Goal: Task Accomplishment & Management: Complete application form

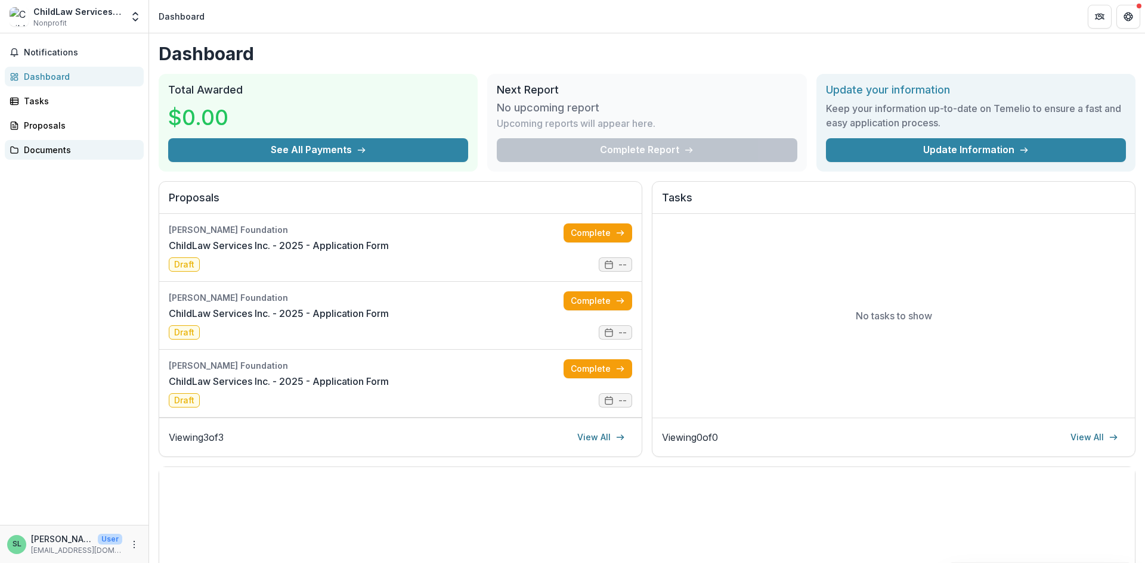
click at [77, 145] on div "Documents" at bounding box center [79, 150] width 110 height 13
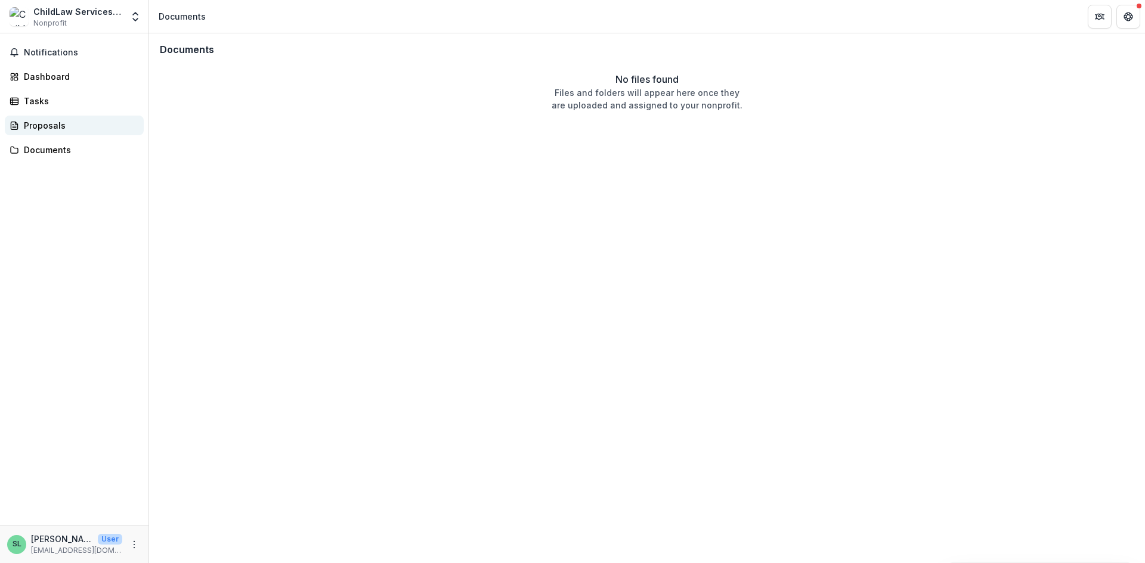
click at [55, 129] on div "Proposals" at bounding box center [79, 125] width 110 height 13
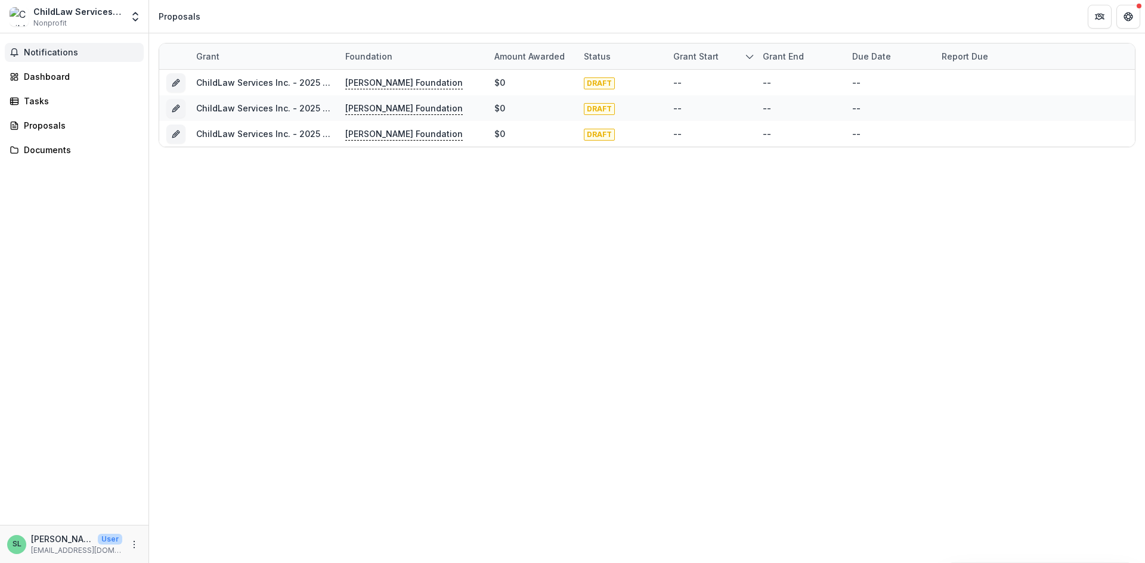
click at [54, 58] on button "Notifications" at bounding box center [74, 52] width 139 height 19
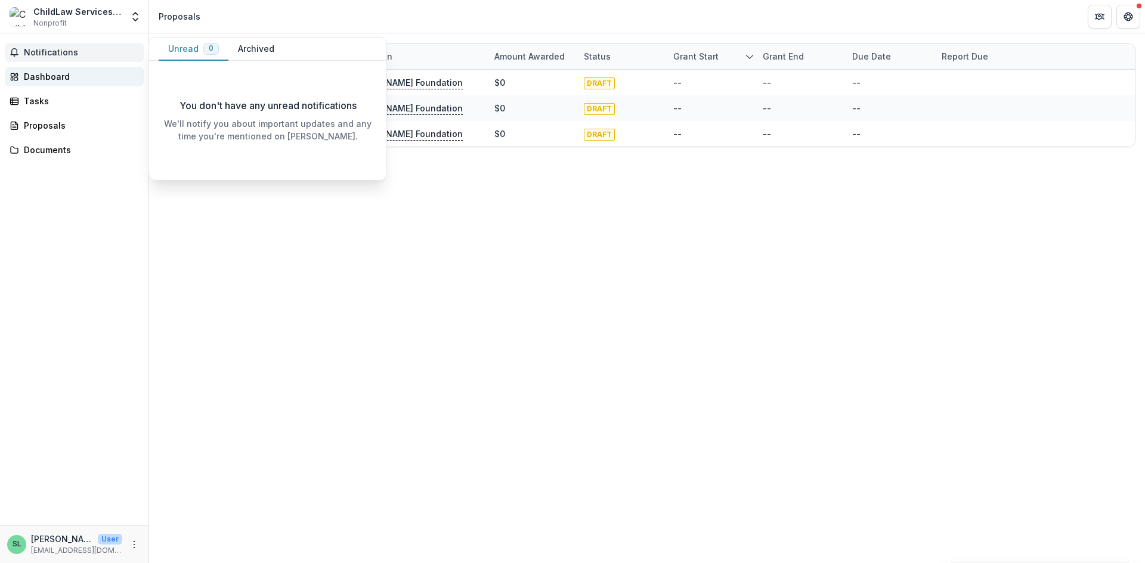
click at [54, 74] on div "Dashboard" at bounding box center [79, 76] width 110 height 13
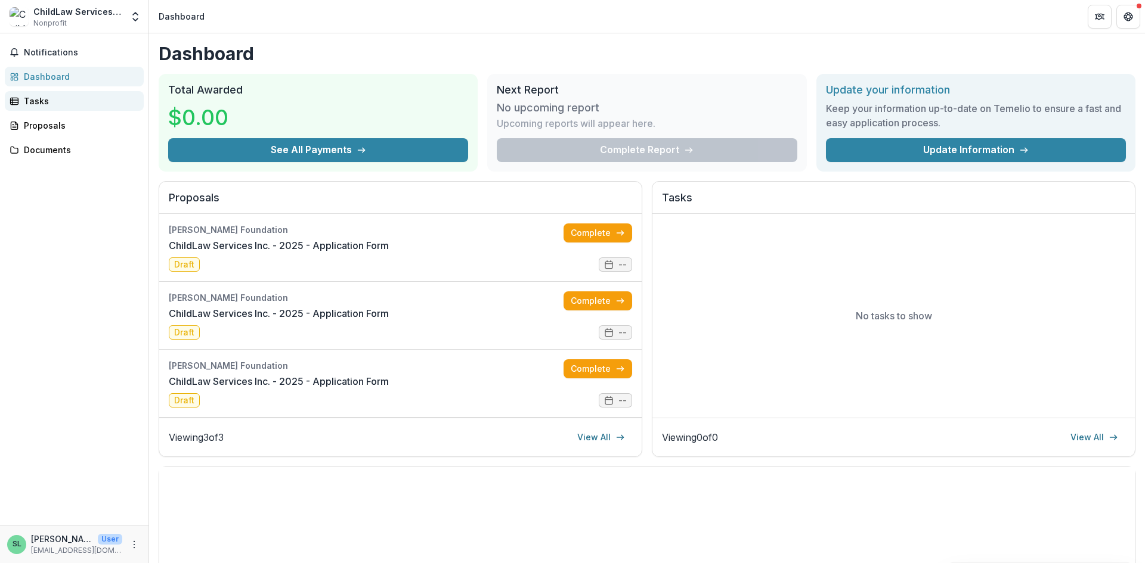
click at [29, 97] on div "Tasks" at bounding box center [79, 101] width 110 height 13
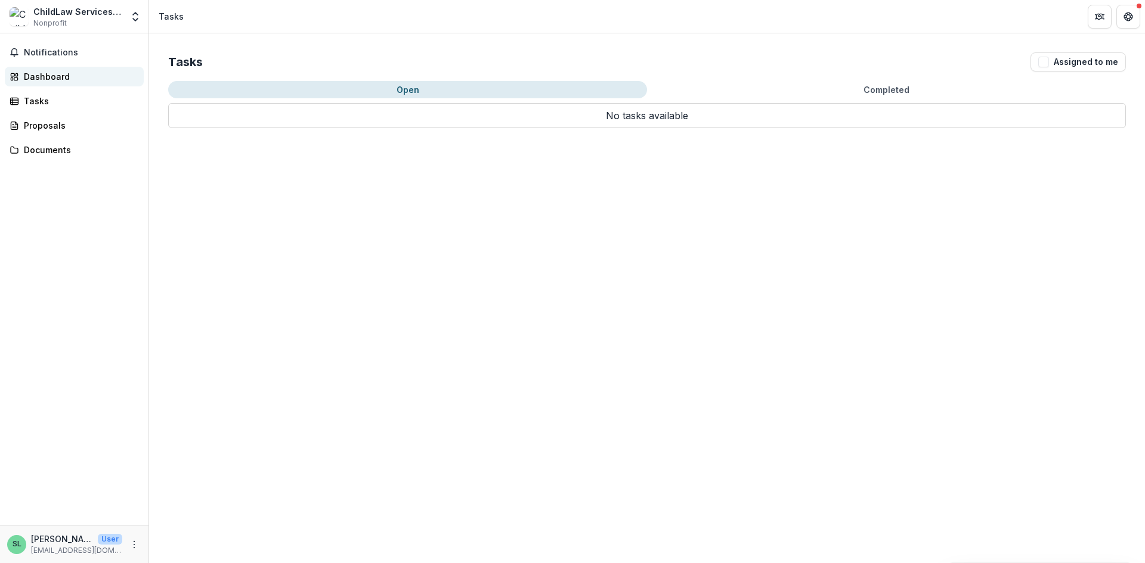
click at [43, 73] on div "Dashboard" at bounding box center [79, 76] width 110 height 13
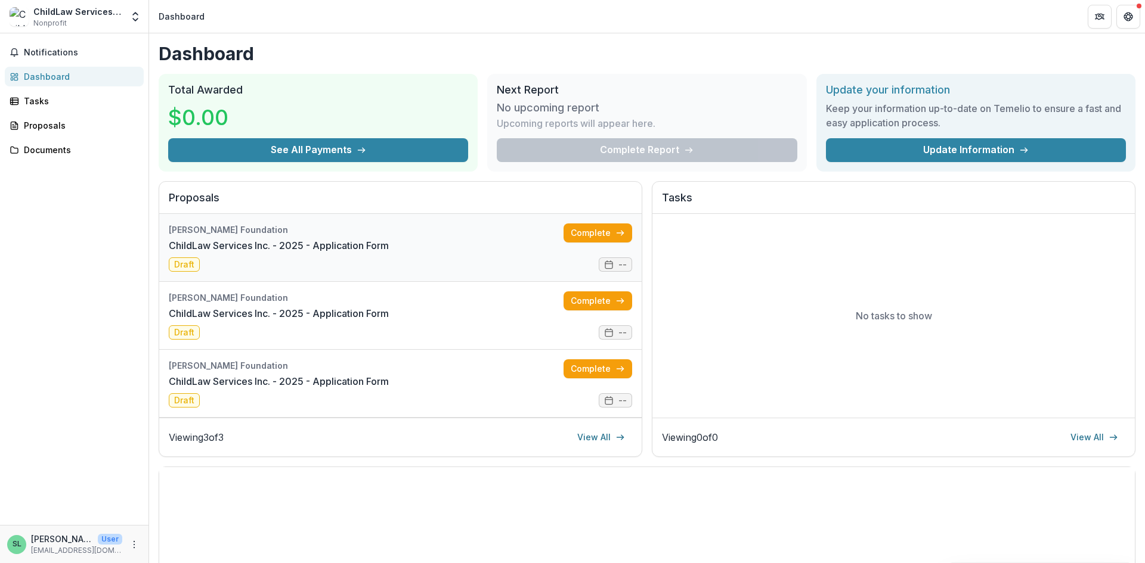
click at [389, 253] on link "ChildLaw Services Inc. - 2025 - Application Form" at bounding box center [279, 245] width 220 height 14
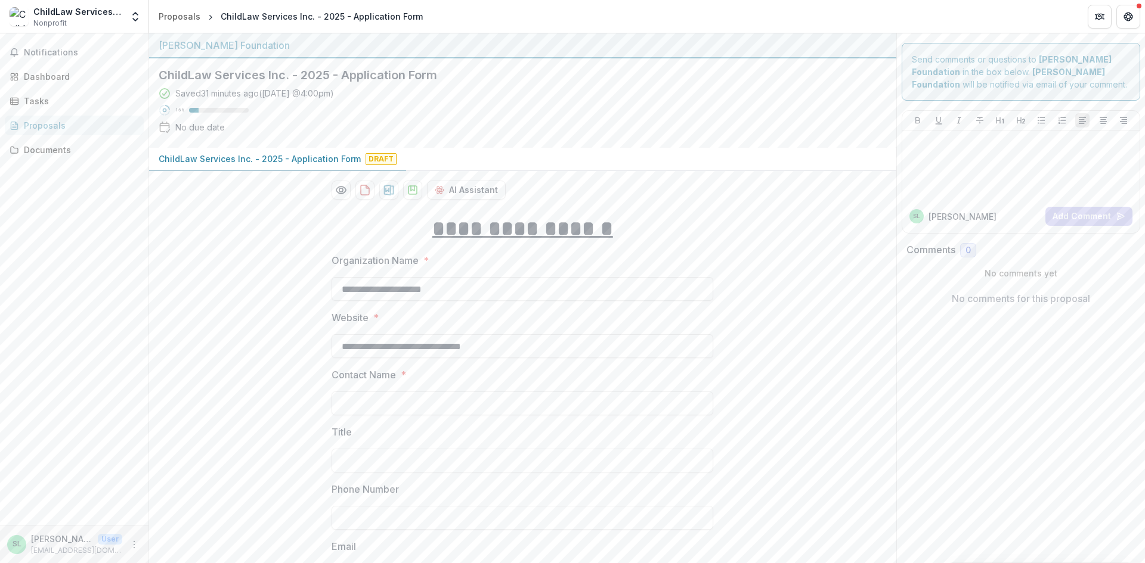
click at [35, 126] on div "Proposals" at bounding box center [79, 125] width 110 height 13
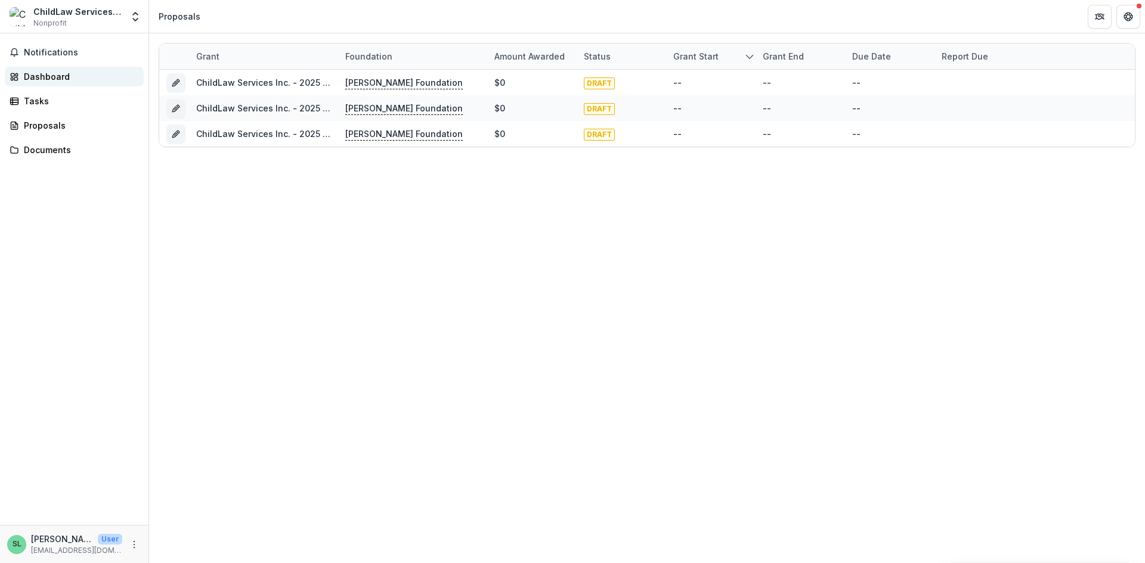
click at [37, 75] on div "Dashboard" at bounding box center [79, 76] width 110 height 13
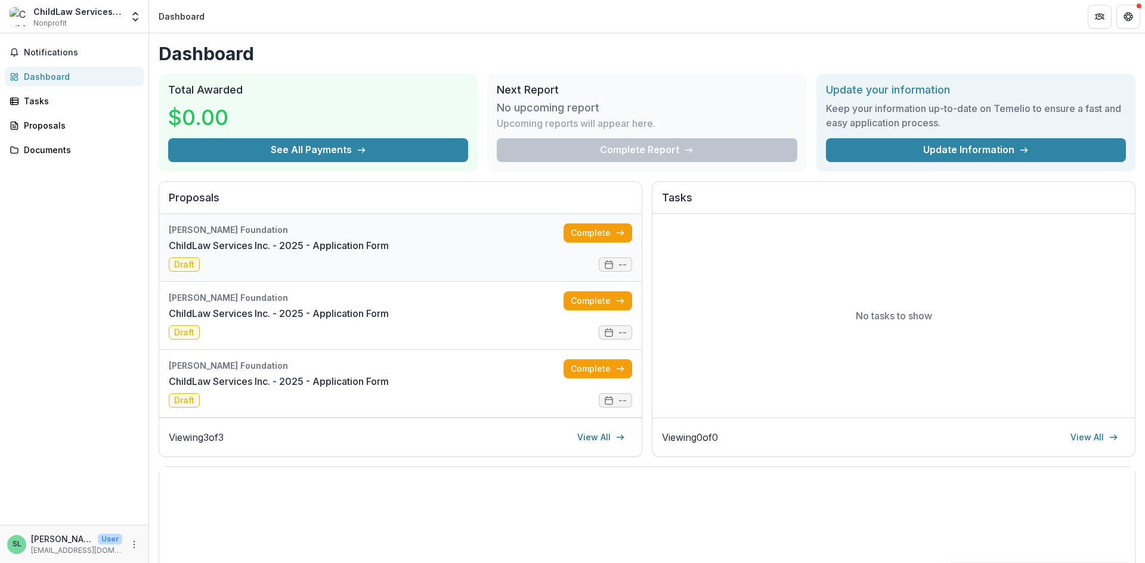
click at [389, 253] on link "ChildLaw Services Inc. - 2025 - Application Form" at bounding box center [279, 245] width 220 height 14
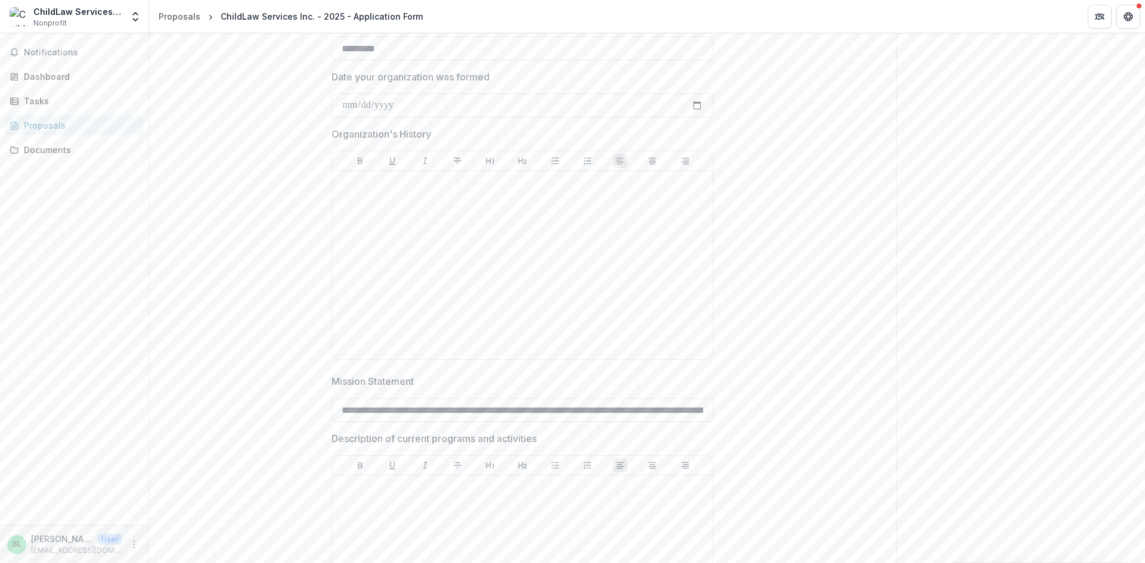
scroll to position [477, 0]
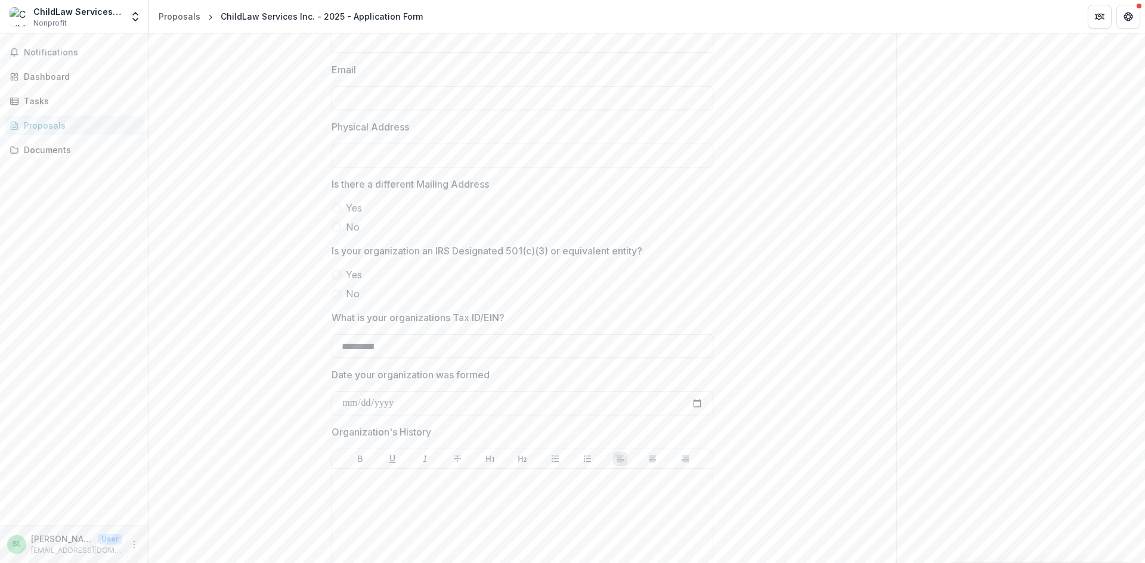
click at [37, 128] on div "Proposals" at bounding box center [79, 125] width 110 height 13
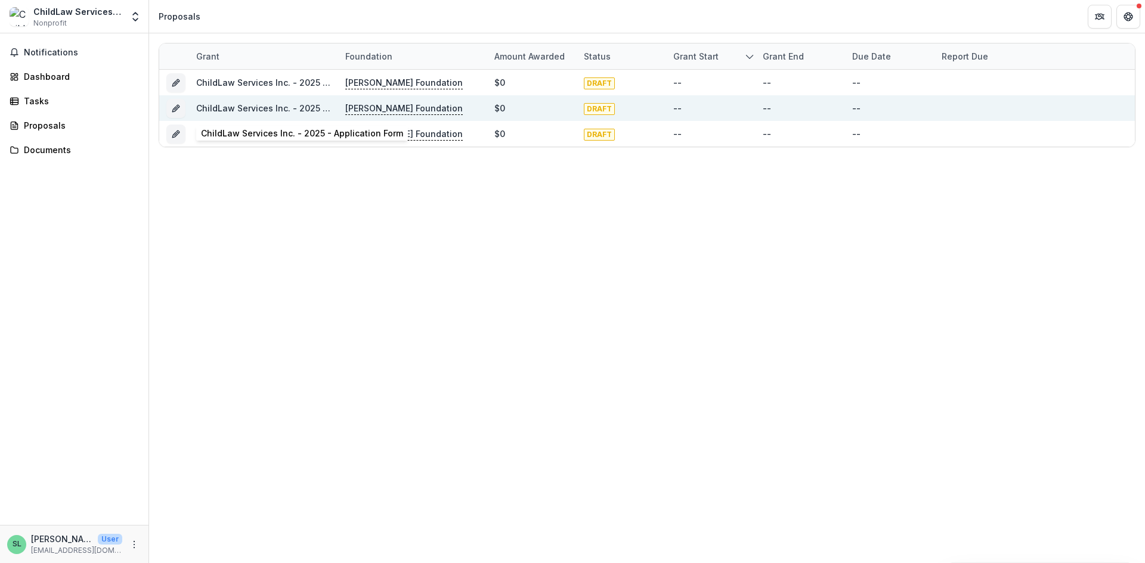
click at [263, 107] on link "ChildLaw Services Inc. - 2025 - Application Form" at bounding box center [297, 108] width 202 height 10
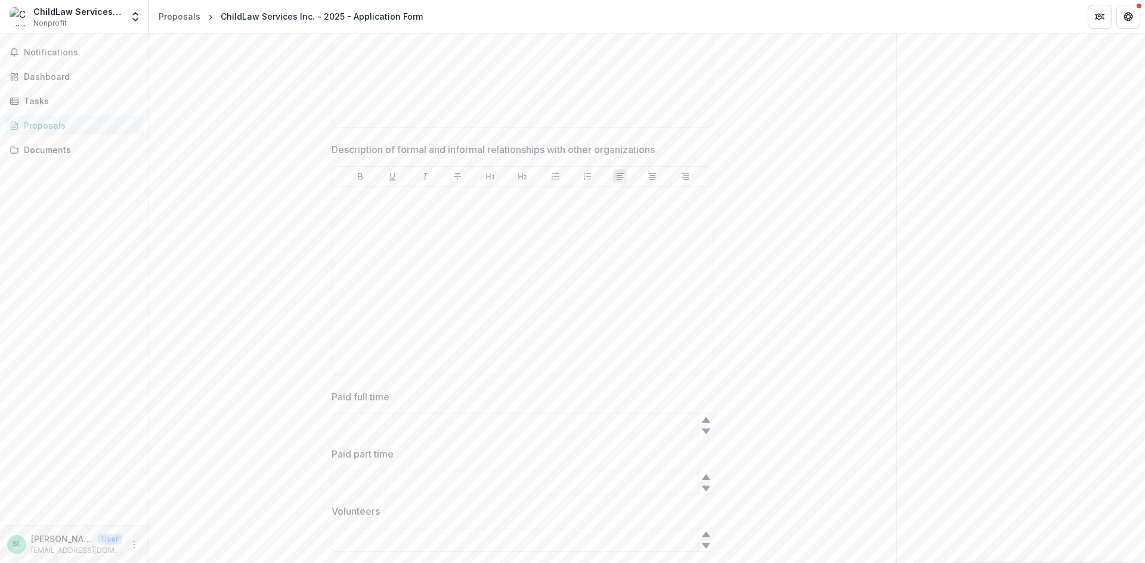
scroll to position [1371, 0]
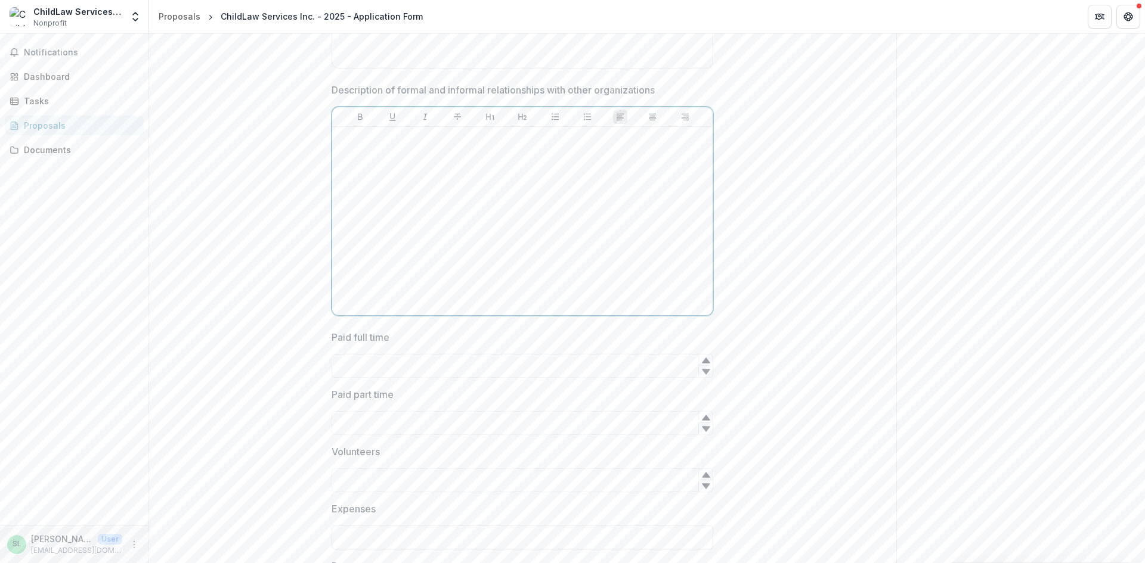
click at [416, 196] on div at bounding box center [522, 221] width 371 height 179
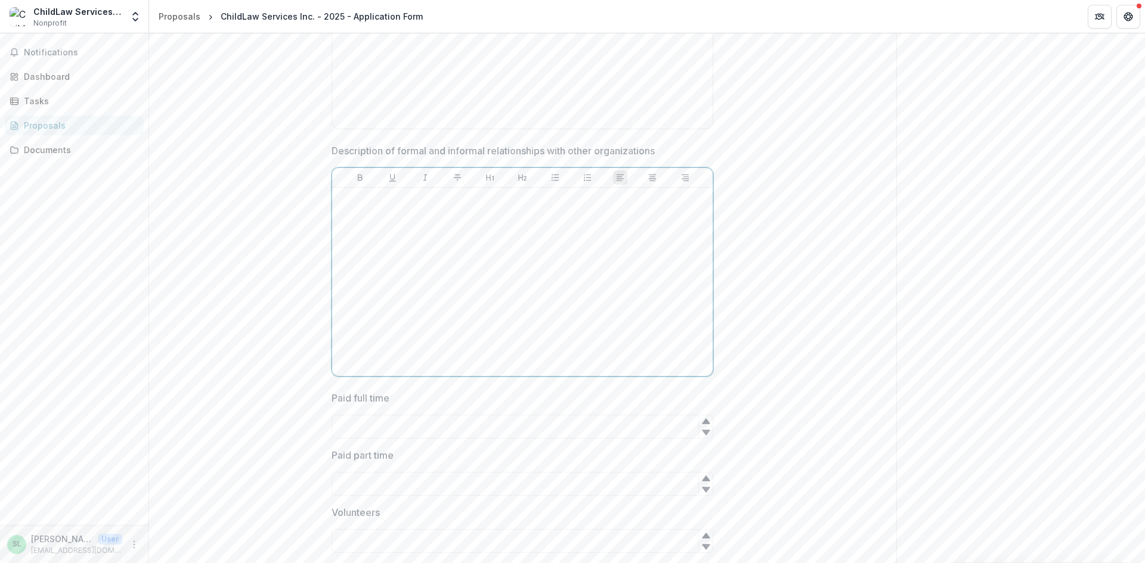
scroll to position [1252, 0]
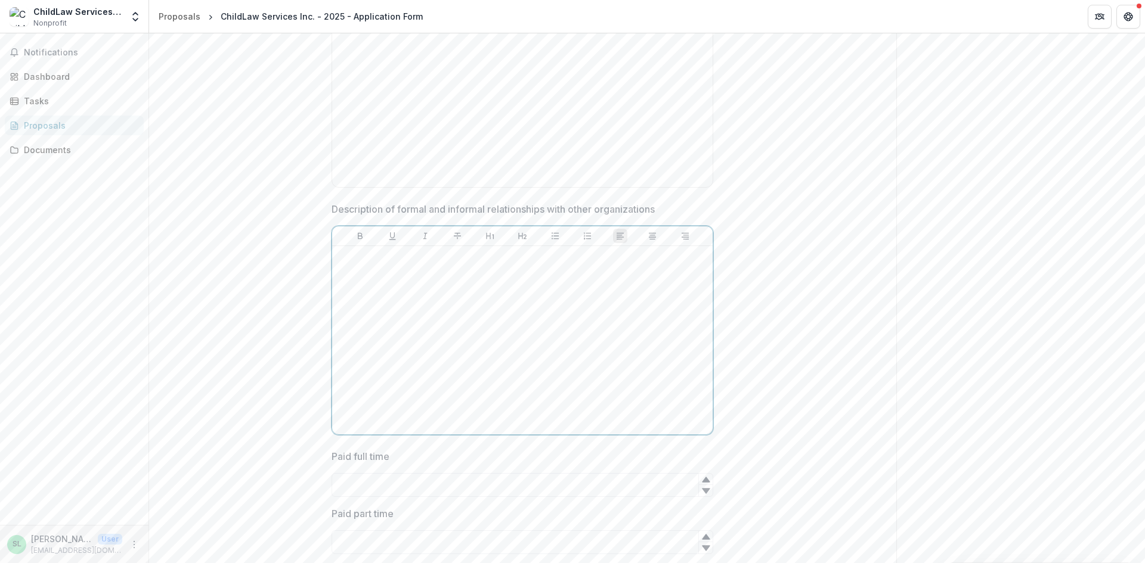
drag, startPoint x: 569, startPoint y: 390, endPoint x: 573, endPoint y: 409, distance: 18.9
click at [572, 398] on div at bounding box center [522, 340] width 371 height 179
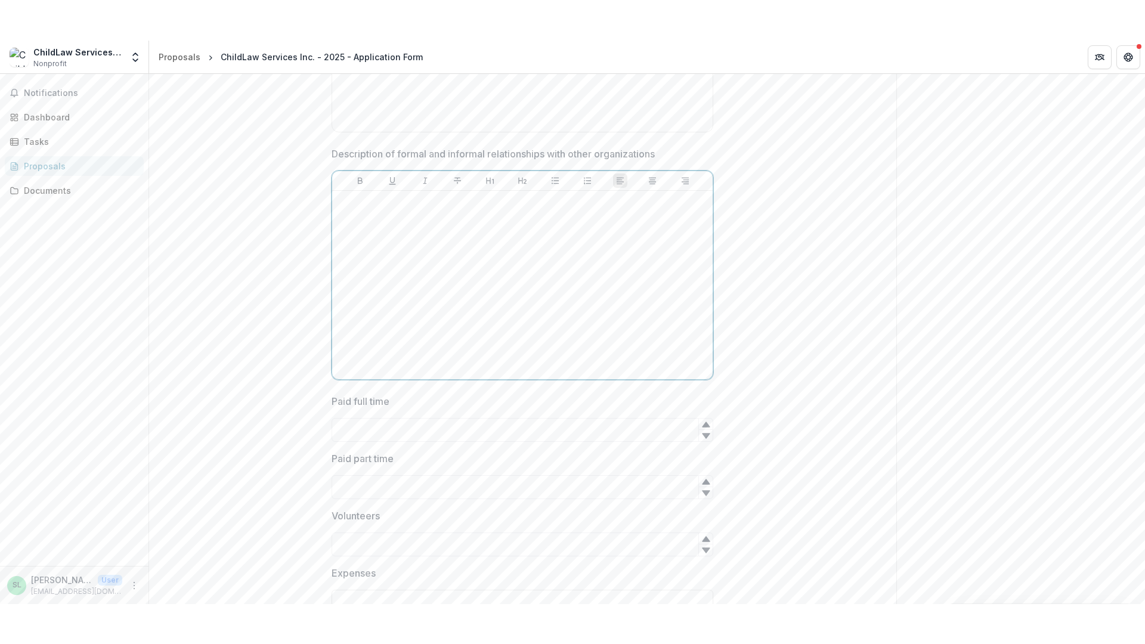
scroll to position [1431, 0]
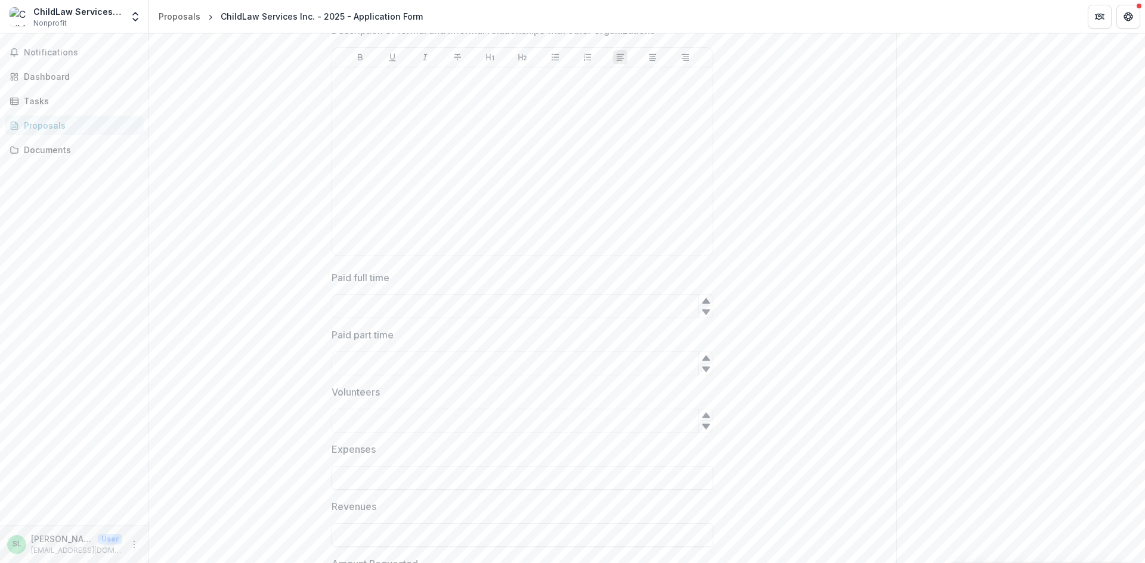
click at [704, 431] on icon at bounding box center [706, 427] width 10 height 10
click at [705, 411] on icon at bounding box center [706, 416] width 10 height 10
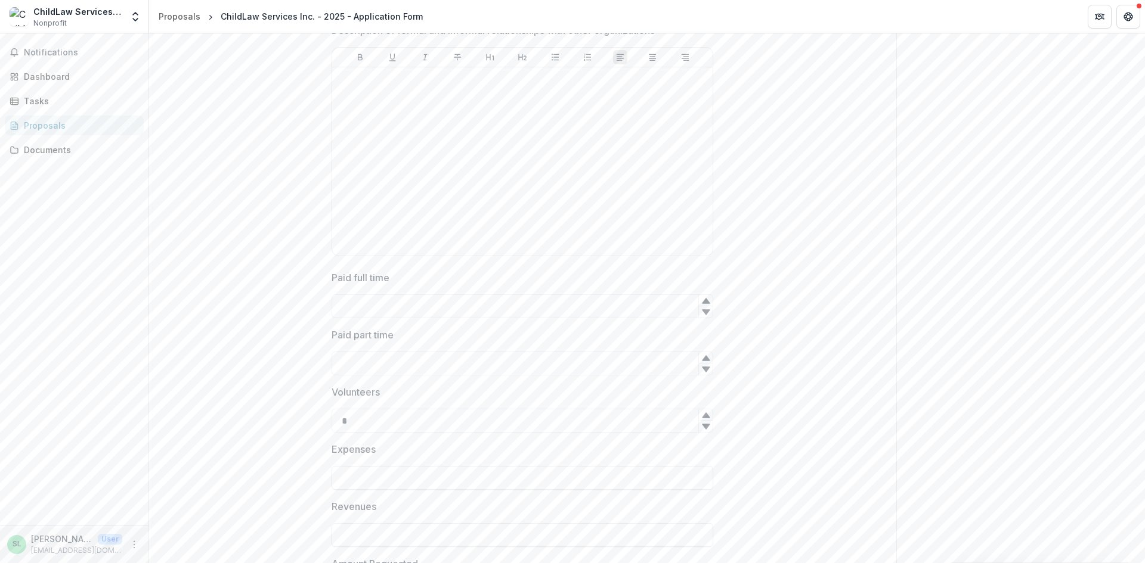
click at [705, 411] on icon at bounding box center [706, 416] width 10 height 10
click at [703, 428] on icon at bounding box center [706, 426] width 8 height 5
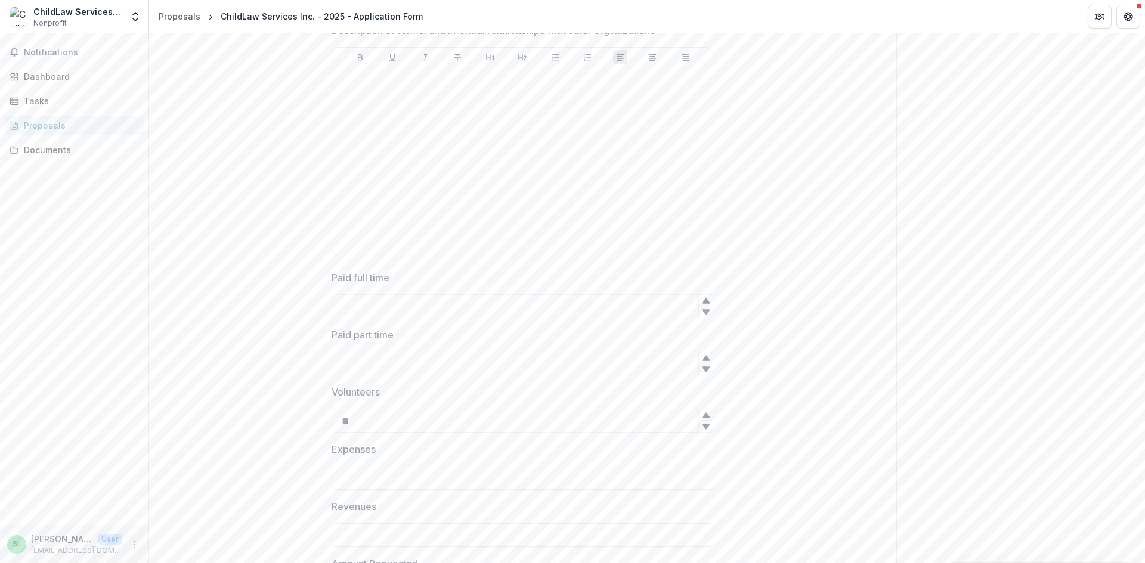
click at [705, 426] on icon at bounding box center [706, 426] width 8 height 5
click at [567, 420] on input "**" at bounding box center [522, 421] width 382 height 24
click at [555, 427] on input "**" at bounding box center [522, 421] width 382 height 24
type input "*"
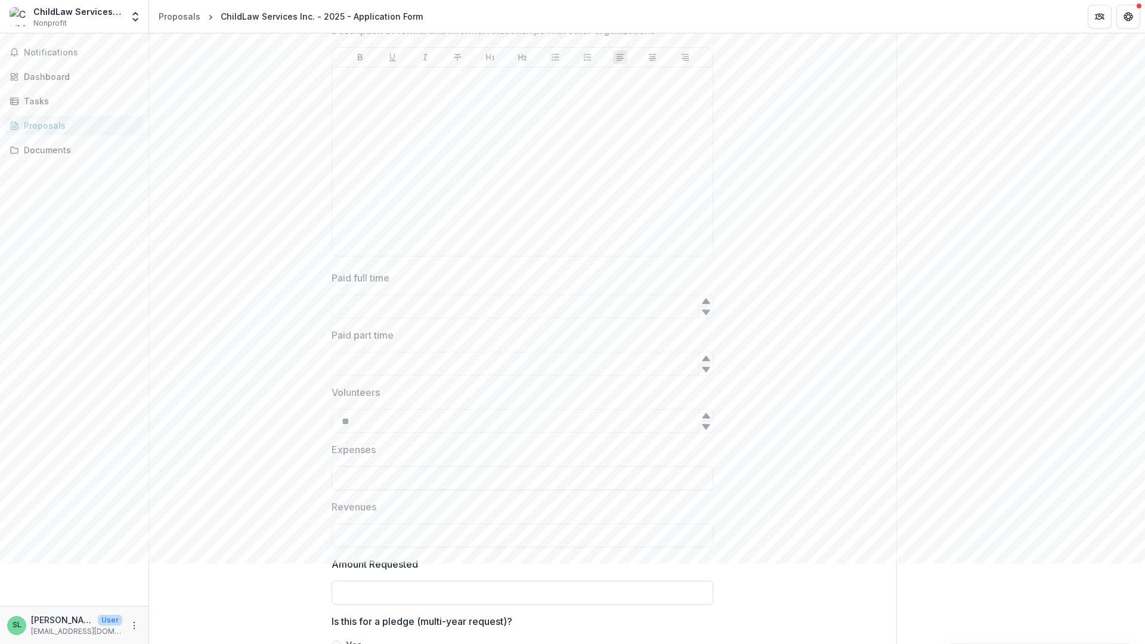
type input "*"
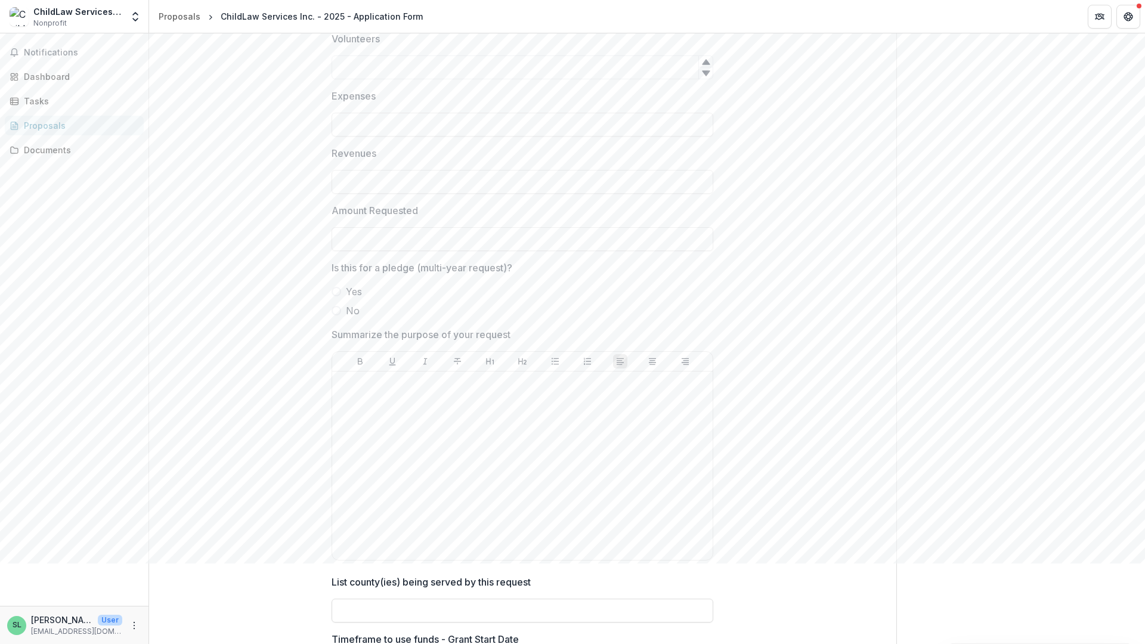
scroll to position [2142, 0]
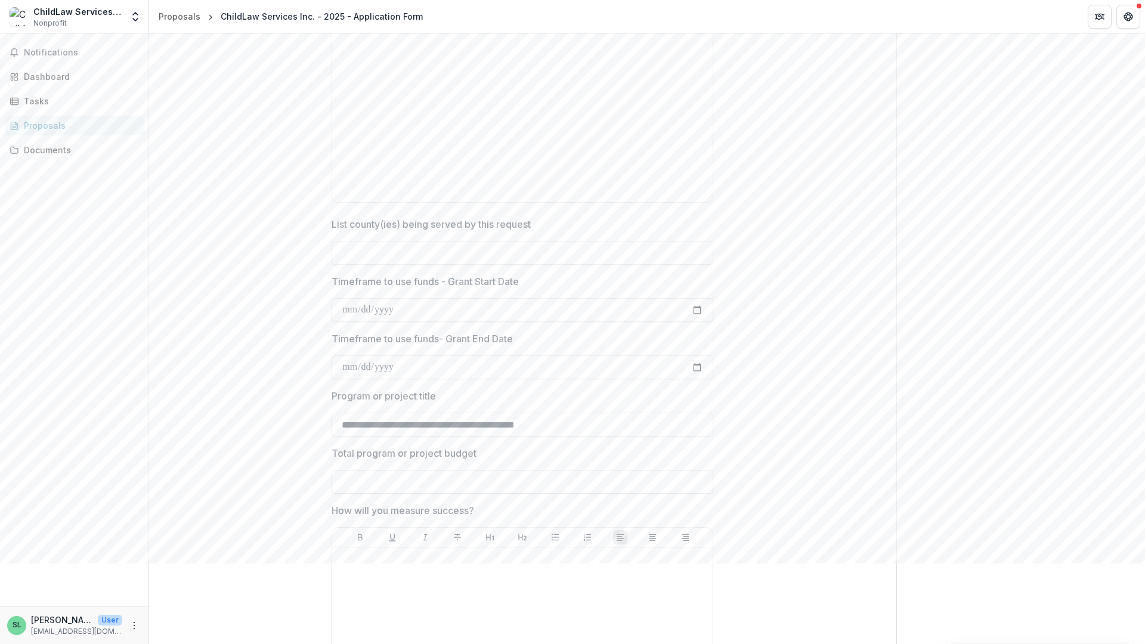
click at [666, 483] on input "Total program or project budget" at bounding box center [522, 482] width 382 height 24
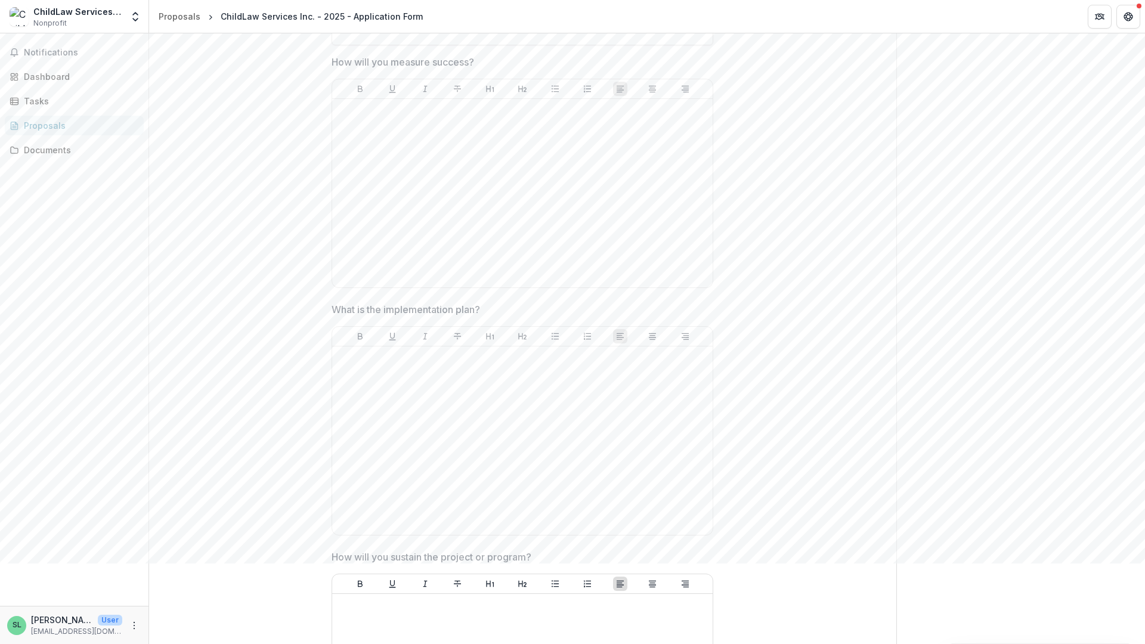
scroll to position [2559, 0]
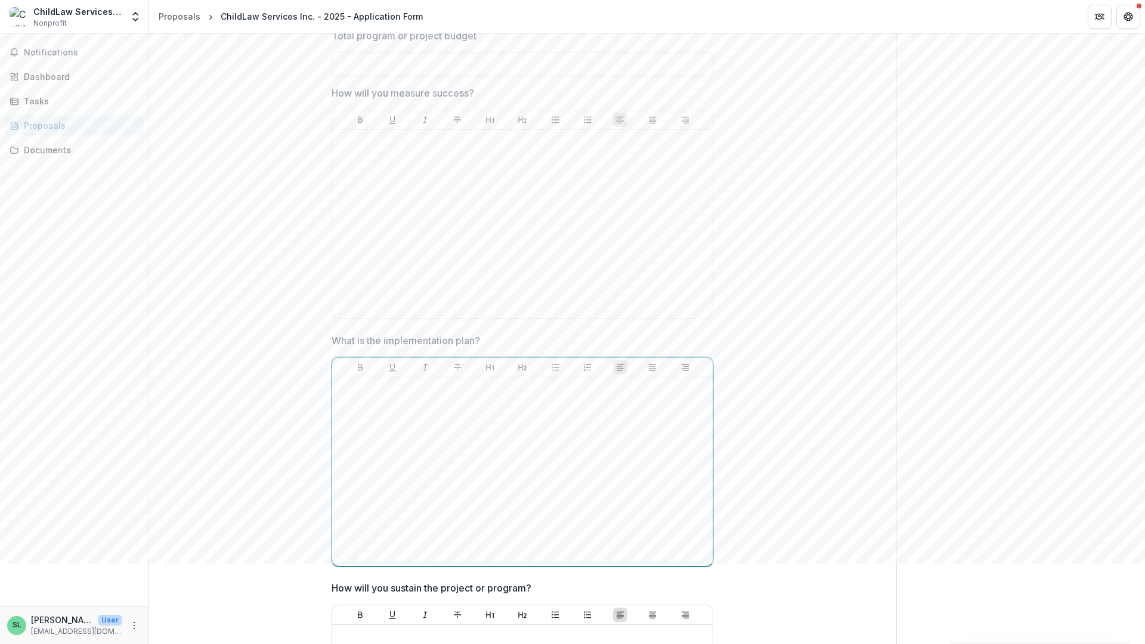
type input "**"
click at [415, 489] on div at bounding box center [522, 471] width 371 height 179
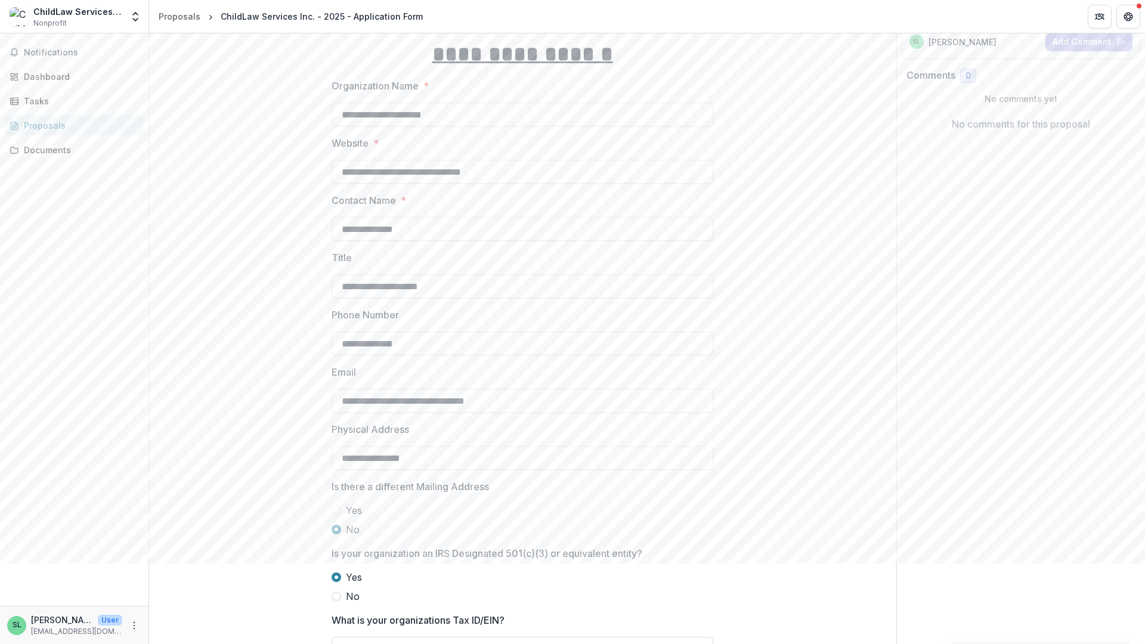
scroll to position [0, 0]
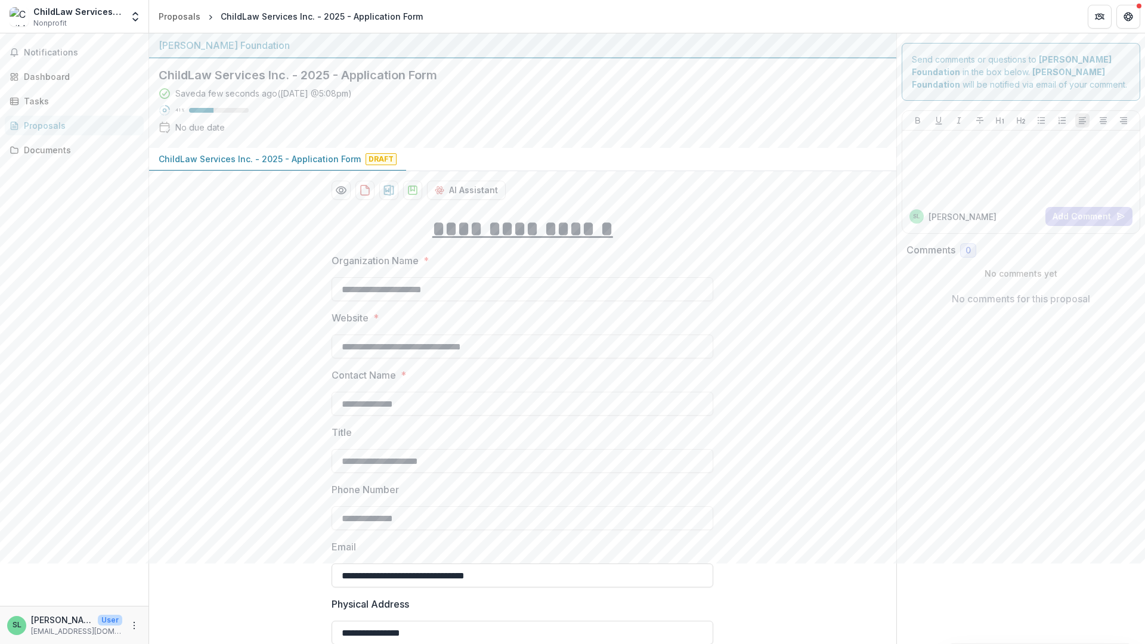
click at [1063, 275] on p "No comments yet" at bounding box center [1021, 273] width 230 height 13
click at [962, 297] on p "No comments for this proposal" at bounding box center [1020, 298] width 138 height 14
click at [1007, 299] on p "No comments for this proposal" at bounding box center [1020, 298] width 138 height 14
click at [1010, 299] on p "No comments for this proposal" at bounding box center [1020, 298] width 138 height 14
click at [1015, 298] on p "No comments for this proposal" at bounding box center [1020, 298] width 138 height 14
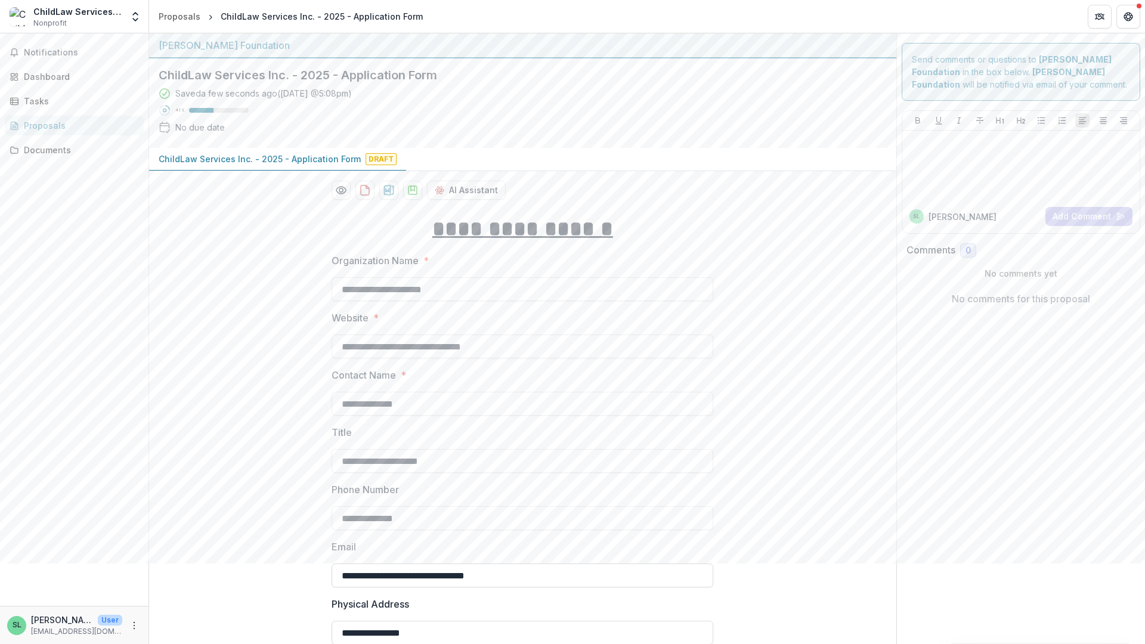
click at [1037, 297] on p "No comments for this proposal" at bounding box center [1020, 298] width 138 height 14
click at [1083, 294] on p "No comments for this proposal" at bounding box center [1020, 298] width 138 height 14
click at [1018, 271] on p "No comments yet" at bounding box center [1021, 273] width 230 height 13
click at [1003, 272] on p "No comments yet" at bounding box center [1021, 273] width 230 height 13
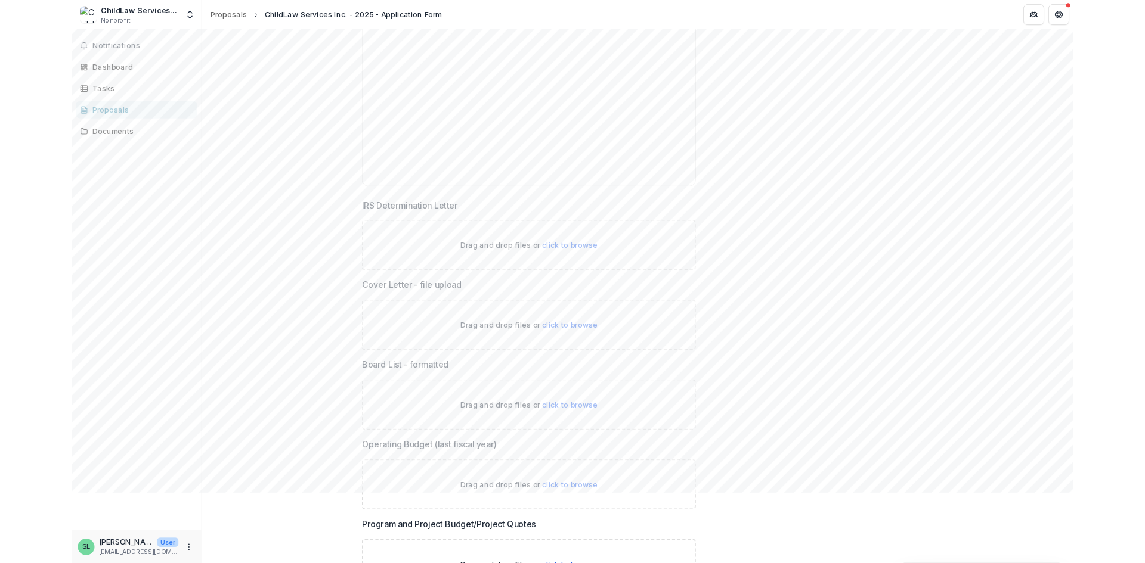
scroll to position [3334, 0]
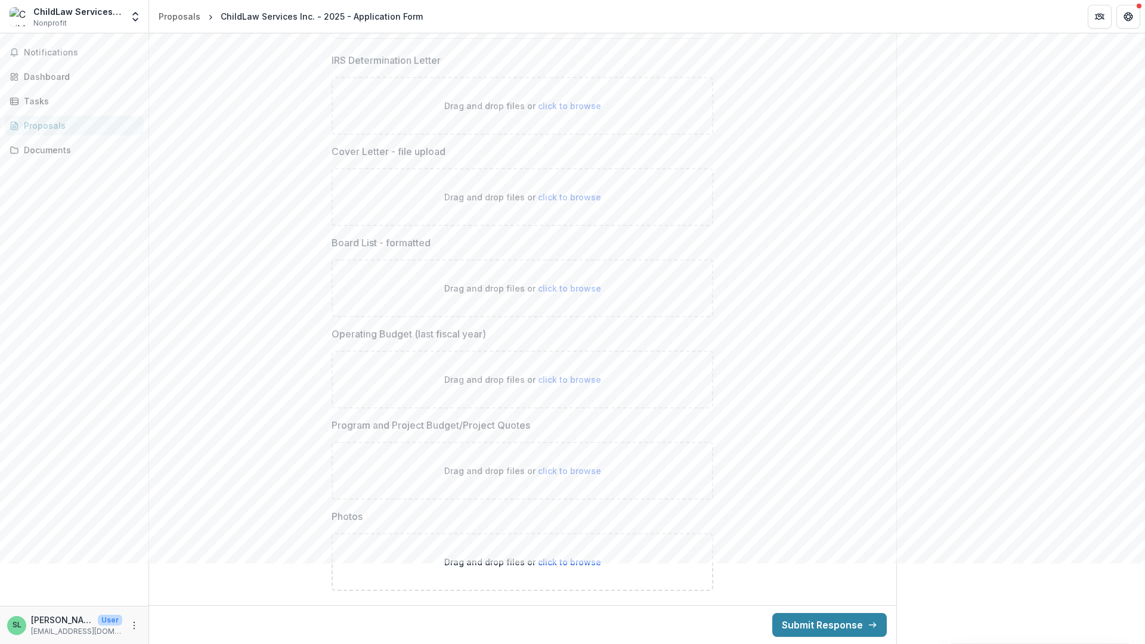
drag, startPoint x: 194, startPoint y: 560, endPoint x: 144, endPoint y: 283, distance: 282.3
